Goal: Transaction & Acquisition: Purchase product/service

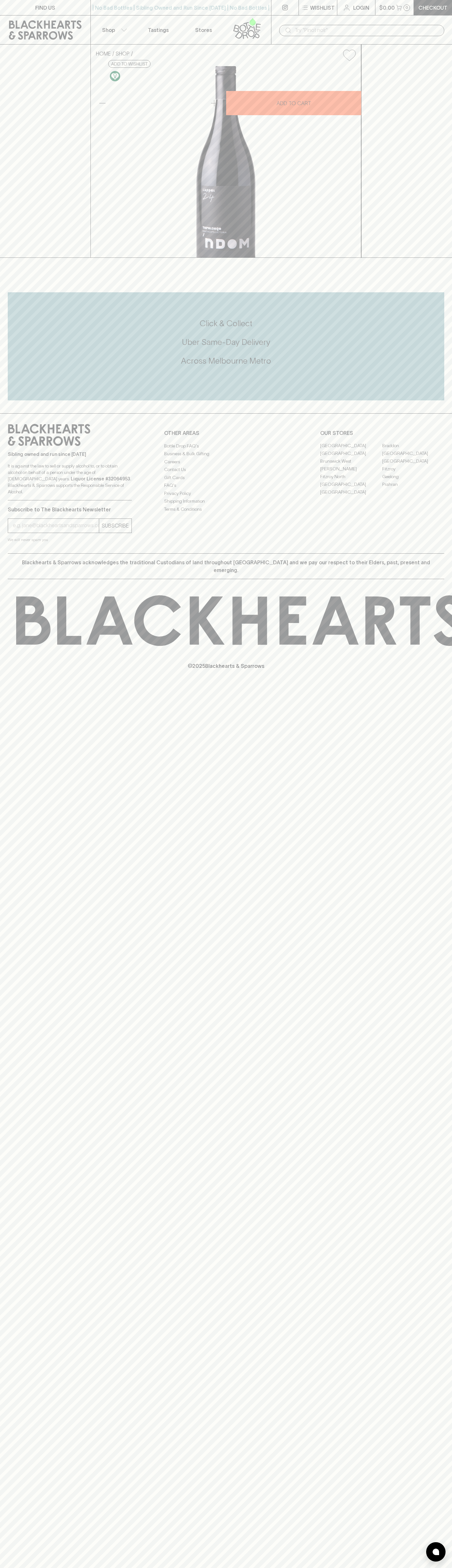
click at [263, 15] on div "| No Bad Bottles | Sibling Owned and Run Since [DATE] | No Bad Bottles | Siblin…" at bounding box center [180, 7] width 181 height 15
click at [422, 839] on div "FIND US | No Bad Bottles | Sibling Owned and Run Since [DATE] | No Bad Bottles …" at bounding box center [226, 784] width 452 height 1568
click at [66, 1567] on html "FIND US | No Bad Bottles | Sibling Owned and Run Since [DATE] | No Bad Bottles …" at bounding box center [226, 784] width 452 height 1568
click at [19, 258] on div "HOME SHOP L'[PERSON_NAME] Wines NDOM Teroldego 2024 $38.00 Add to wishlist 10% …" at bounding box center [226, 151] width 452 height 213
